Goal: Task Accomplishment & Management: Use online tool/utility

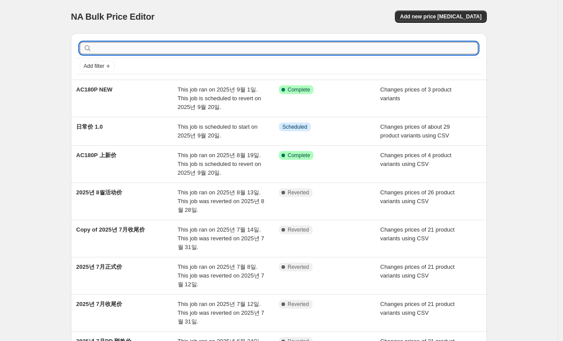
click at [133, 46] on input "text" at bounding box center [286, 48] width 385 height 12
click at [450, 18] on span "Add new price [MEDICAL_DATA]" at bounding box center [440, 16] width 81 height 7
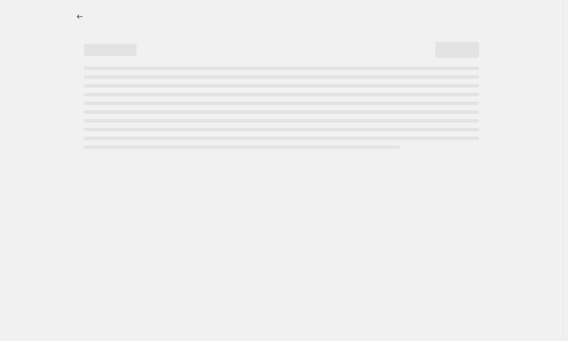
select select "percentage"
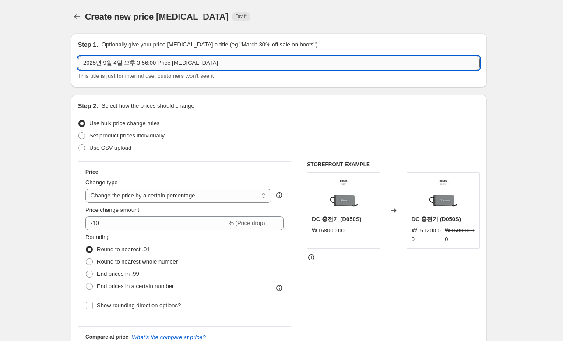
click at [233, 64] on input "2025년 9월 4일 오후 3:56:00 Price [MEDICAL_DATA]" at bounding box center [279, 63] width 402 height 14
paste input "powerweek-2025.09-KR"
type input "powerweek-2025.09-KR"
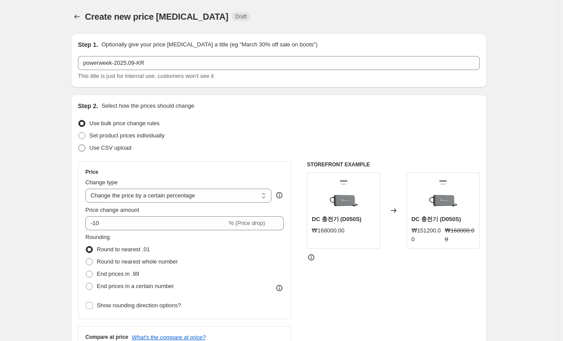
click at [124, 145] on span "Use CSV upload" at bounding box center [110, 148] width 42 height 7
click at [79, 145] on input "Use CSV upload" at bounding box center [78, 145] width 0 height 0
radio input "true"
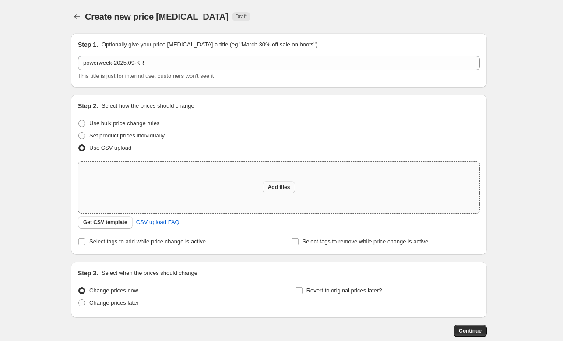
click at [275, 185] on span "Add files" at bounding box center [279, 187] width 22 height 7
type input "C:\fakepath\powerweek-2025.09-KR.csv"
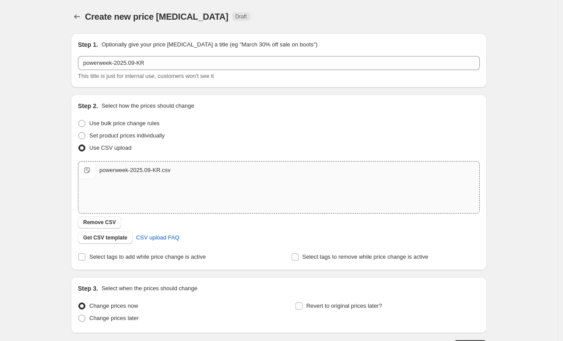
click at [48, 184] on div "Create new price [MEDICAL_DATA]. This page is ready Create new price [MEDICAL_D…" at bounding box center [279, 203] width 558 height 406
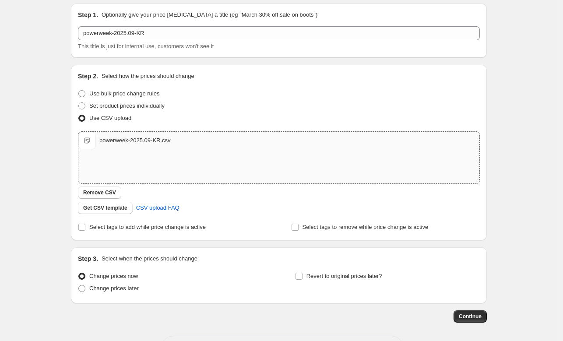
scroll to position [65, 0]
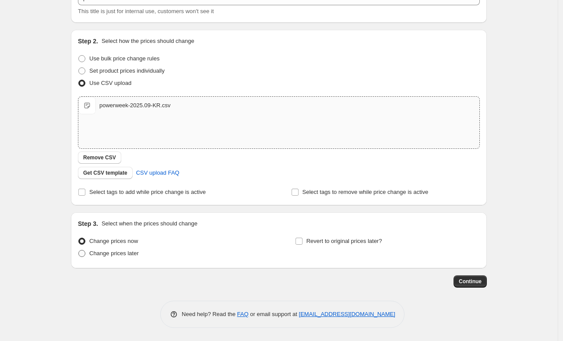
click at [125, 254] on span "Change prices later" at bounding box center [114, 253] width 50 height 7
click at [79, 251] on input "Change prices later" at bounding box center [78, 250] width 0 height 0
radio input "true"
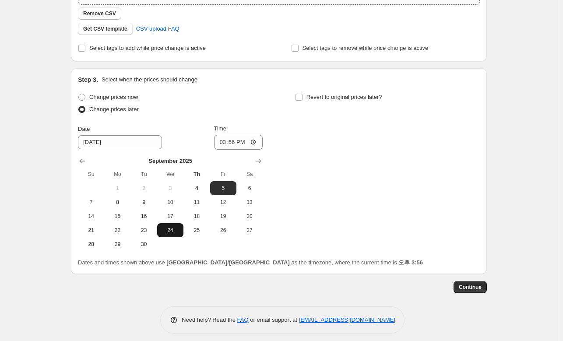
scroll to position [215, 0]
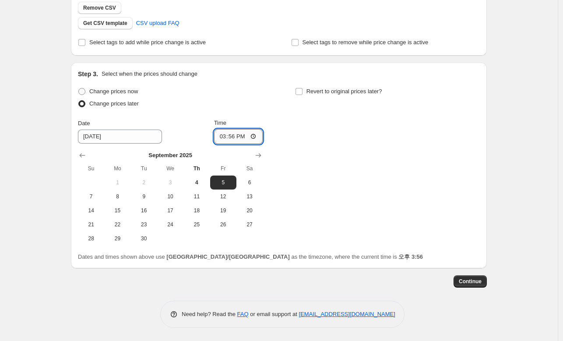
click at [232, 137] on input "15:56" at bounding box center [238, 136] width 49 height 15
click at [257, 136] on input "15:56" at bounding box center [238, 136] width 49 height 15
type input "10:00"
click at [374, 195] on div "Change prices now Change prices later Date [DATE] Time 10:00 [DATE] Su Mo Tu We…" at bounding box center [279, 165] width 402 height 160
click at [303, 91] on input "Revert to original prices later?" at bounding box center [299, 91] width 7 height 7
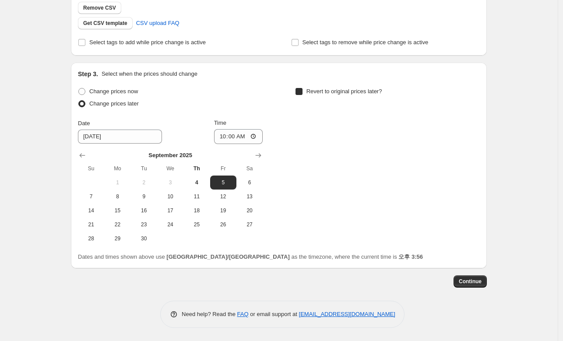
checkbox input "true"
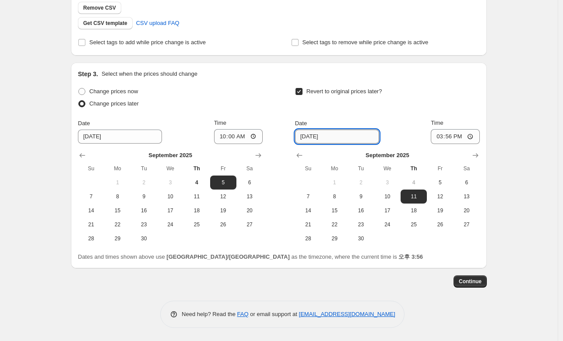
click at [335, 137] on input "[DATE]" at bounding box center [337, 137] width 84 height 14
drag, startPoint x: 35, startPoint y: 74, endPoint x: 92, endPoint y: 123, distance: 76.1
click at [35, 74] on div "Create new price [MEDICAL_DATA]. This page is ready Create new price [MEDICAL_D…" at bounding box center [279, 63] width 558 height 556
click at [314, 133] on input "[DATE]" at bounding box center [337, 137] width 84 height 14
type input "[DATE]"
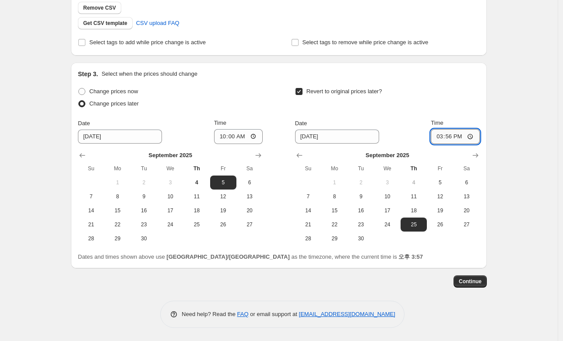
click at [439, 134] on input "15:56" at bounding box center [455, 136] width 49 height 15
click at [445, 140] on input "15:56" at bounding box center [455, 136] width 49 height 15
click at [470, 135] on input "15:56" at bounding box center [455, 136] width 49 height 15
type input "10:00"
click at [527, 193] on div "Create new price [MEDICAL_DATA]. This page is ready Create new price [MEDICAL_D…" at bounding box center [279, 63] width 558 height 556
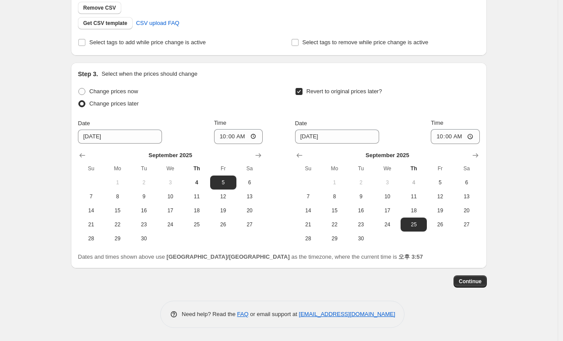
click at [435, 103] on div "Revert to original prices later?" at bounding box center [387, 98] width 185 height 26
drag, startPoint x: 347, startPoint y: 138, endPoint x: 385, endPoint y: 160, distance: 43.8
click at [347, 138] on input "[DATE]" at bounding box center [337, 137] width 84 height 14
click at [479, 282] on span "Continue" at bounding box center [470, 281] width 23 height 7
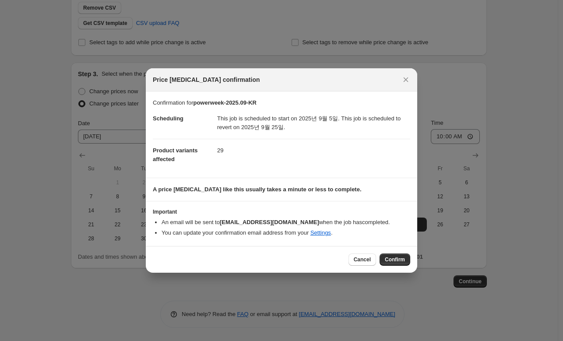
click at [390, 261] on span "Confirm" at bounding box center [395, 259] width 20 height 7
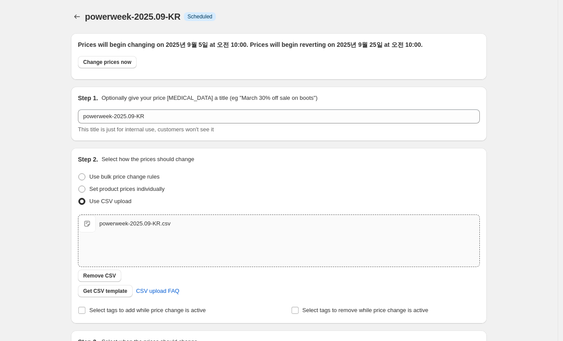
scroll to position [215, 0]
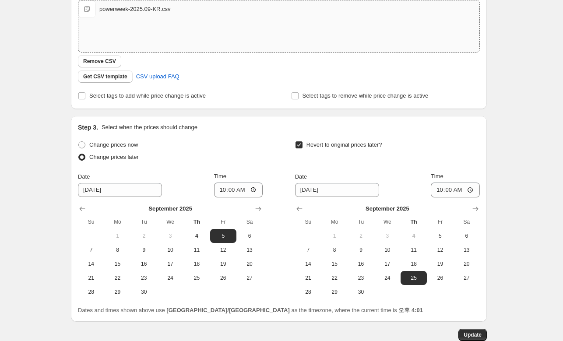
click at [38, 115] on div "powerweek-2025.09-KR. This page is ready powerweek-2025.09-KR Info Scheduled Co…" at bounding box center [279, 89] width 558 height 609
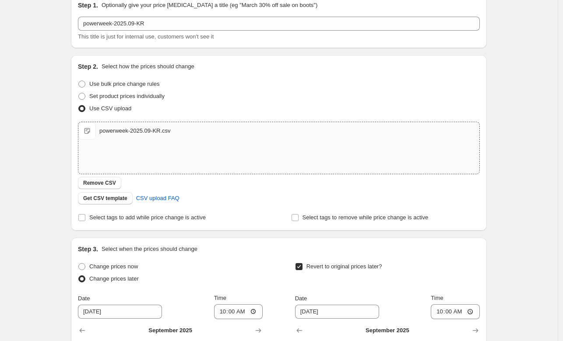
scroll to position [0, 0]
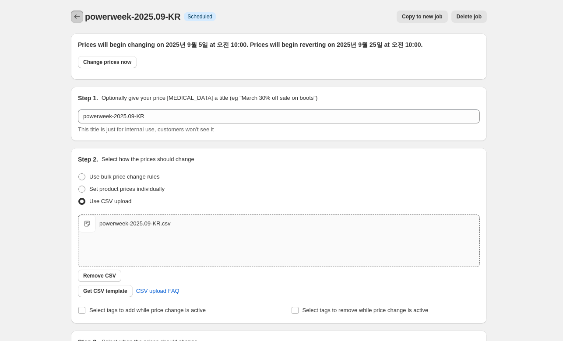
click at [81, 18] on icon "Price change jobs" at bounding box center [77, 16] width 9 height 9
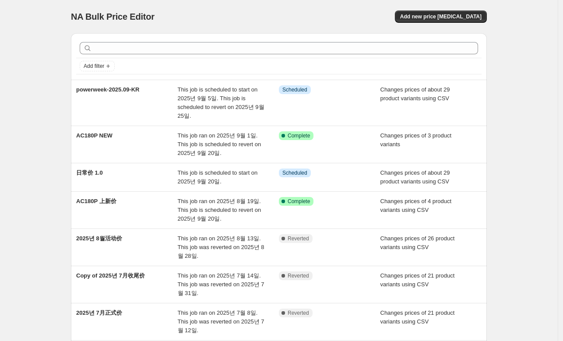
click at [39, 82] on div "NA Bulk Price Editor. This page is ready NA Bulk Price Editor Add new price [ME…" at bounding box center [279, 269] width 558 height 539
